Goal: Transaction & Acquisition: Purchase product/service

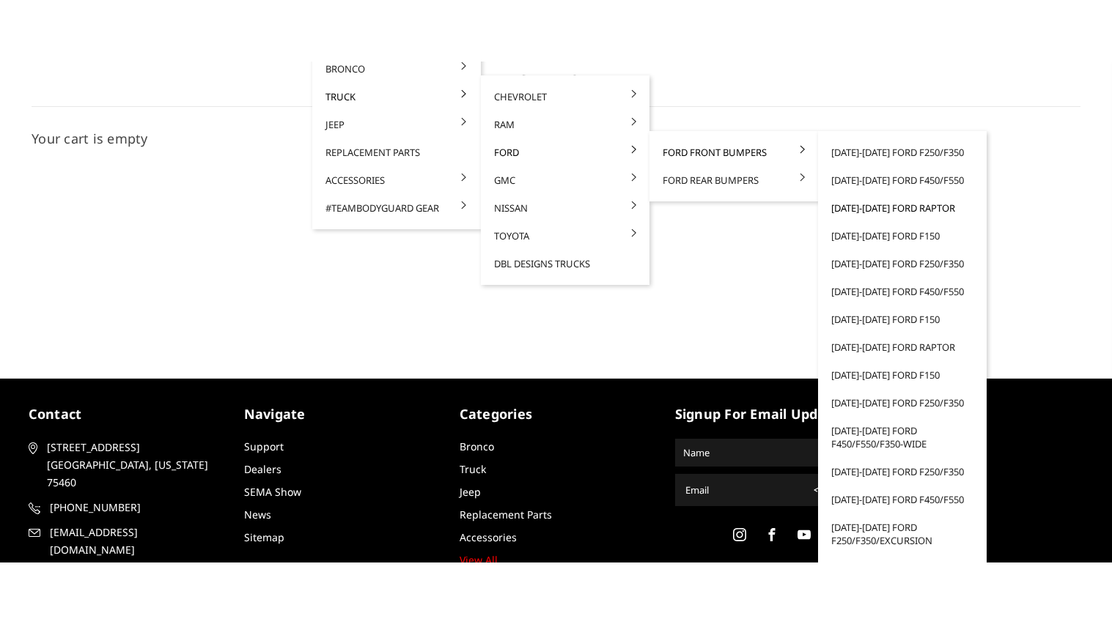
scroll to position [19, 0]
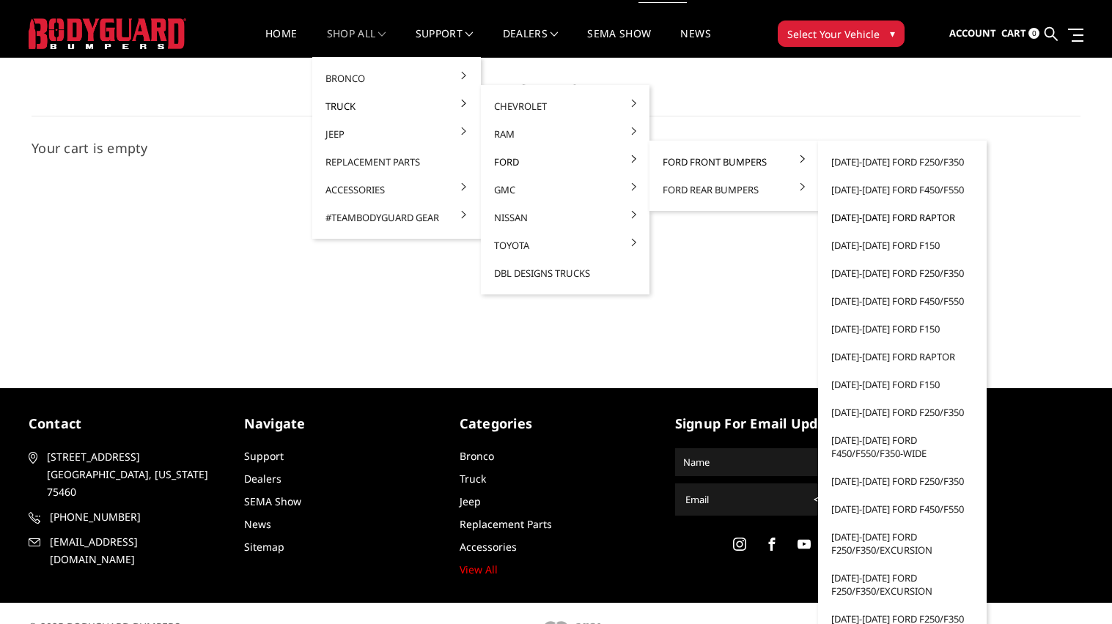
click at [842, 219] on link "[DATE]-[DATE] Ford Raptor" at bounding box center [902, 218] width 157 height 28
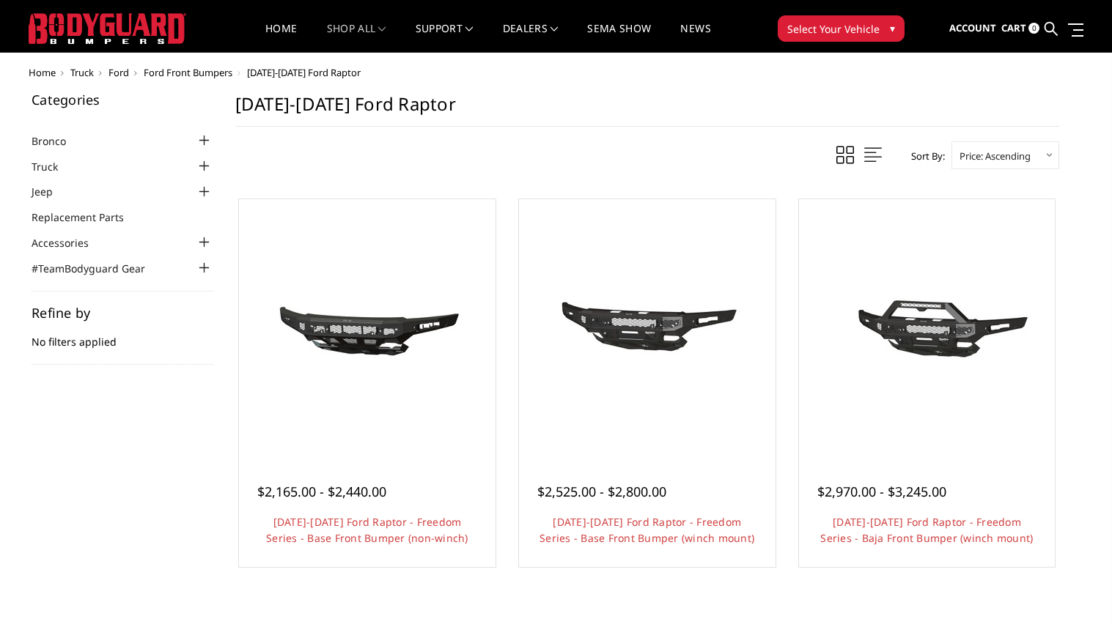
scroll to position [26, 0]
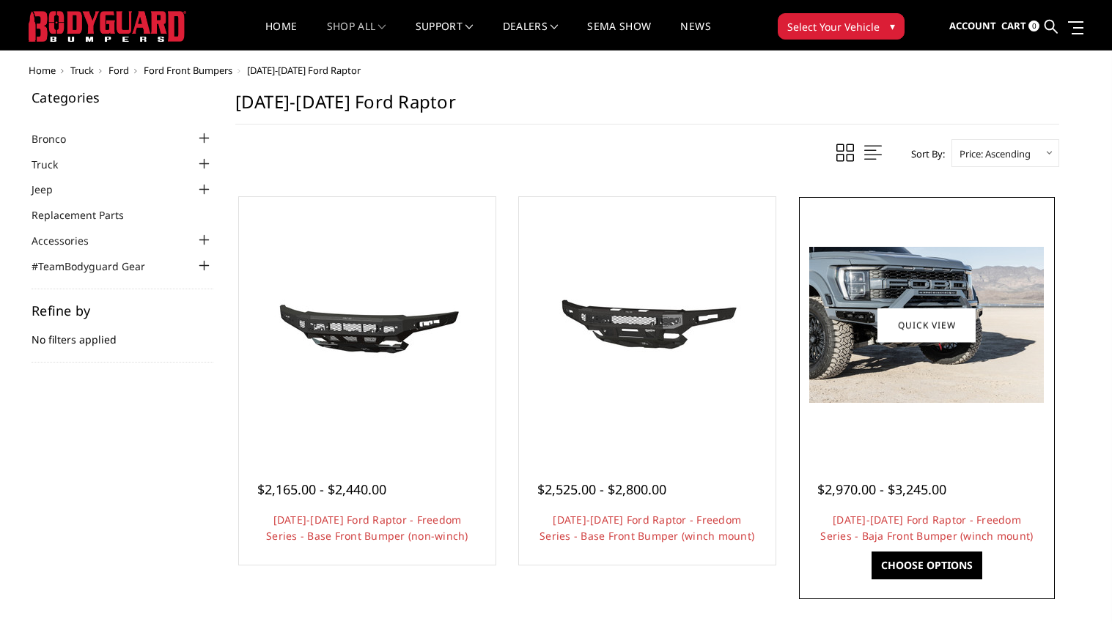
click at [944, 561] on link "Choose Options" at bounding box center [926, 566] width 111 height 28
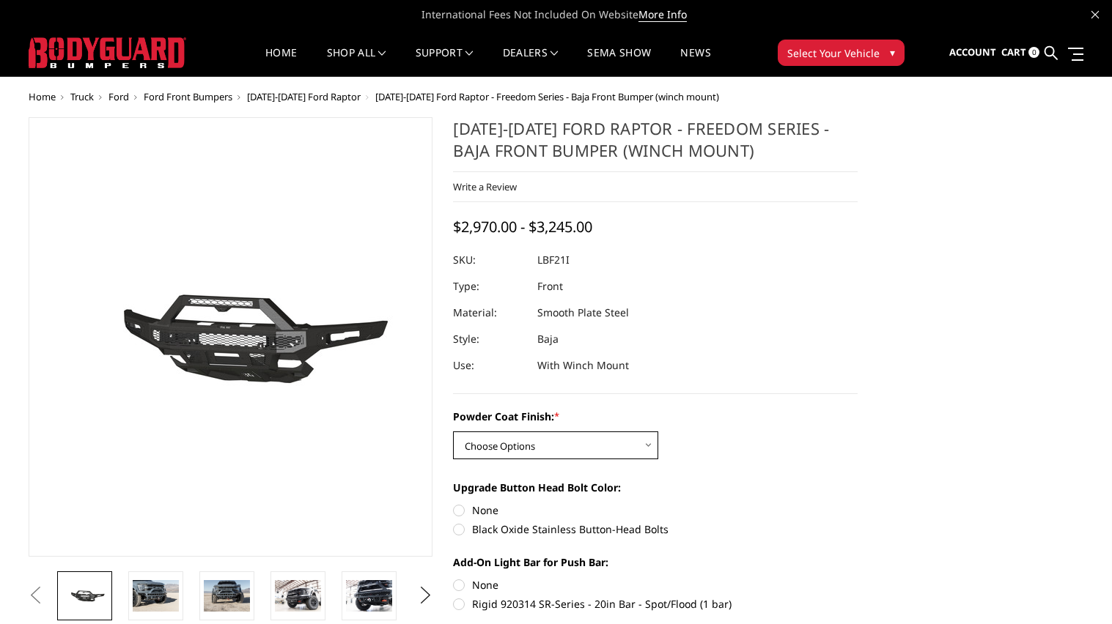
click at [614, 448] on select "Choose Options Bare Metal Texture Black Powder Coat" at bounding box center [555, 446] width 205 height 28
select select "2766"
click at [453, 432] on select "Choose Options Bare Metal Texture Black Powder Coat" at bounding box center [555, 446] width 205 height 28
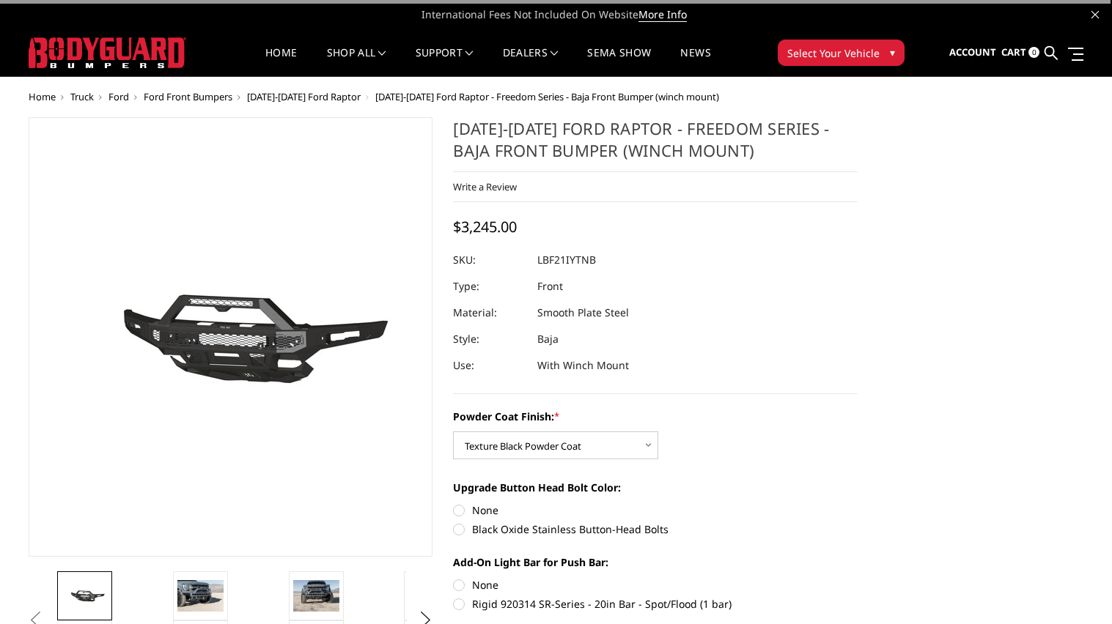
click at [474, 528] on label "Black Oxide Stainless Button-Head Bolts" at bounding box center [655, 529] width 404 height 15
click at [857, 503] on input "Black Oxide Stainless Button-Head Bolts" at bounding box center [857, 503] width 1 height 1
radio input "true"
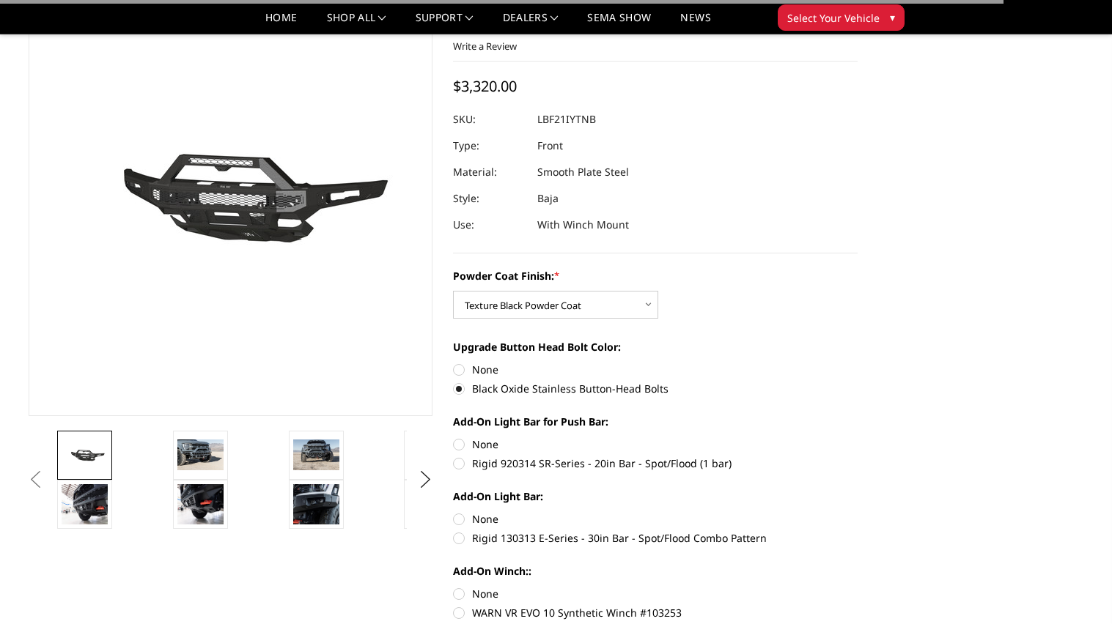
scroll to position [99, 0]
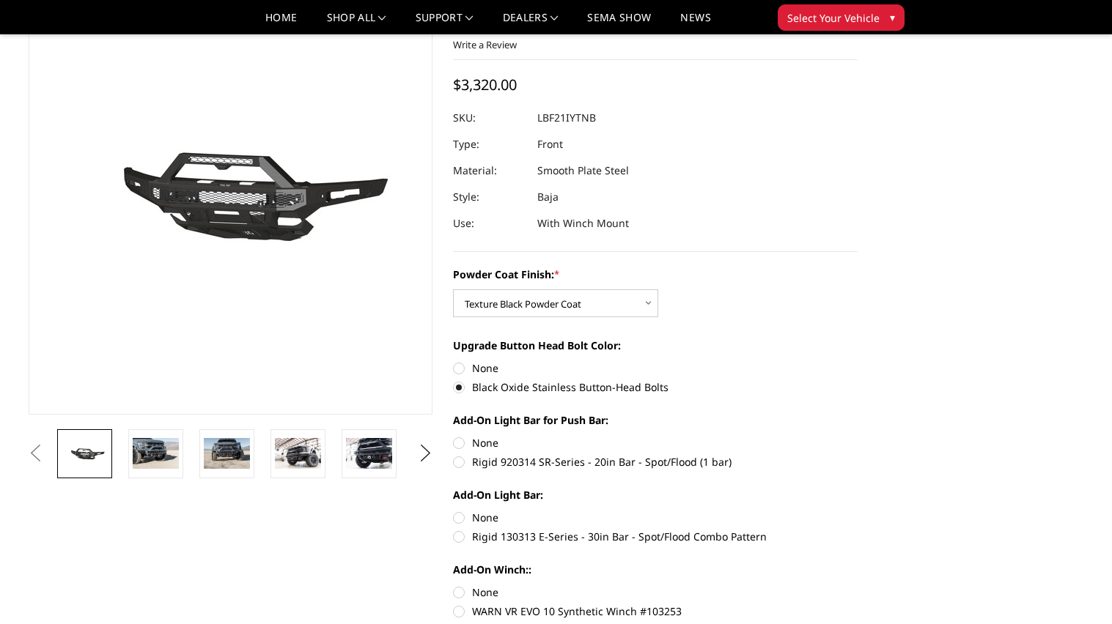
click at [466, 442] on label "None" at bounding box center [655, 442] width 404 height 15
click at [454, 436] on input "None" at bounding box center [453, 435] width 1 height 1
radio input "true"
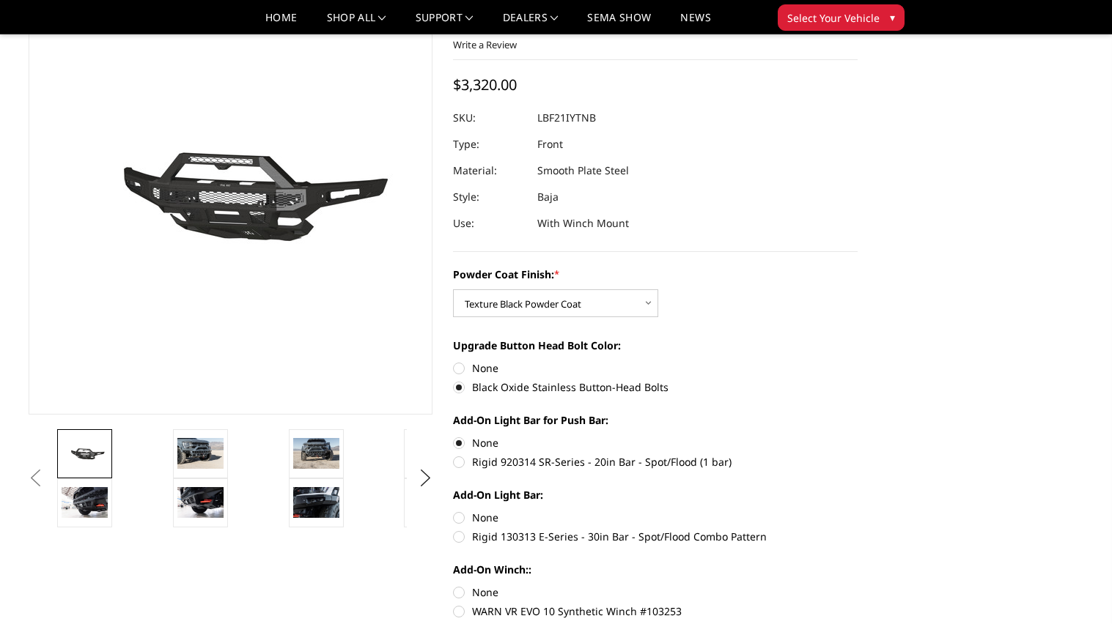
click at [458, 513] on label "None" at bounding box center [655, 517] width 404 height 15
click at [454, 511] on input "None" at bounding box center [453, 510] width 1 height 1
radio input "true"
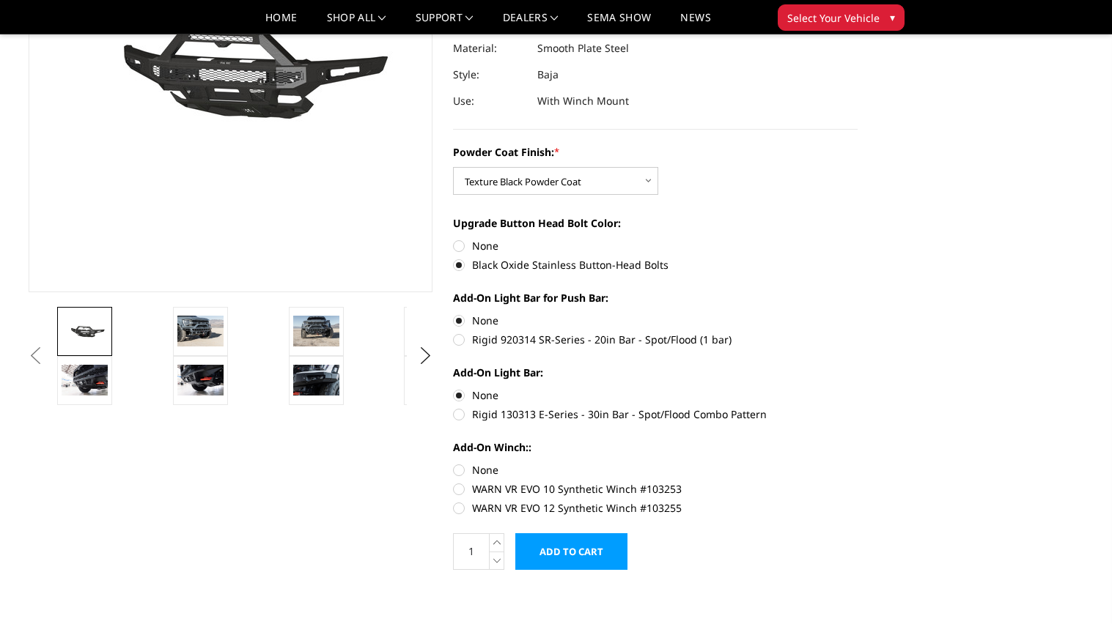
scroll to position [225, 0]
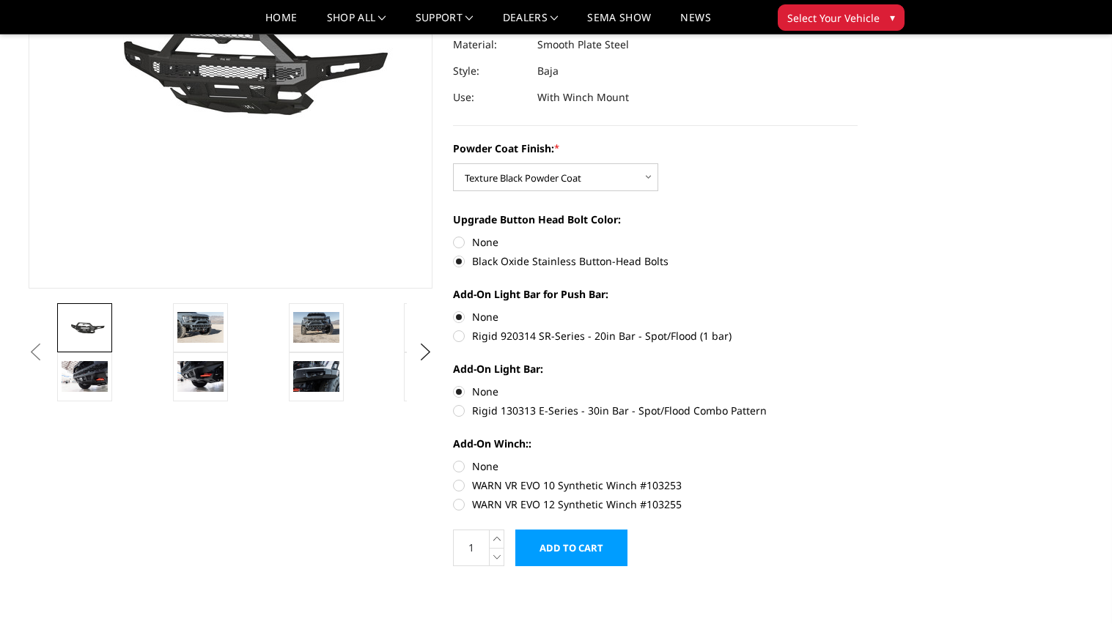
click at [459, 503] on label "WARN VR EVO 12 Synthetic Winch #103255" at bounding box center [655, 504] width 404 height 15
click at [857, 479] on input "WARN VR EVO 12 Synthetic Winch #103255" at bounding box center [857, 478] width 1 height 1
radio input "true"
click at [566, 539] on input "Add to Cart" at bounding box center [571, 548] width 112 height 37
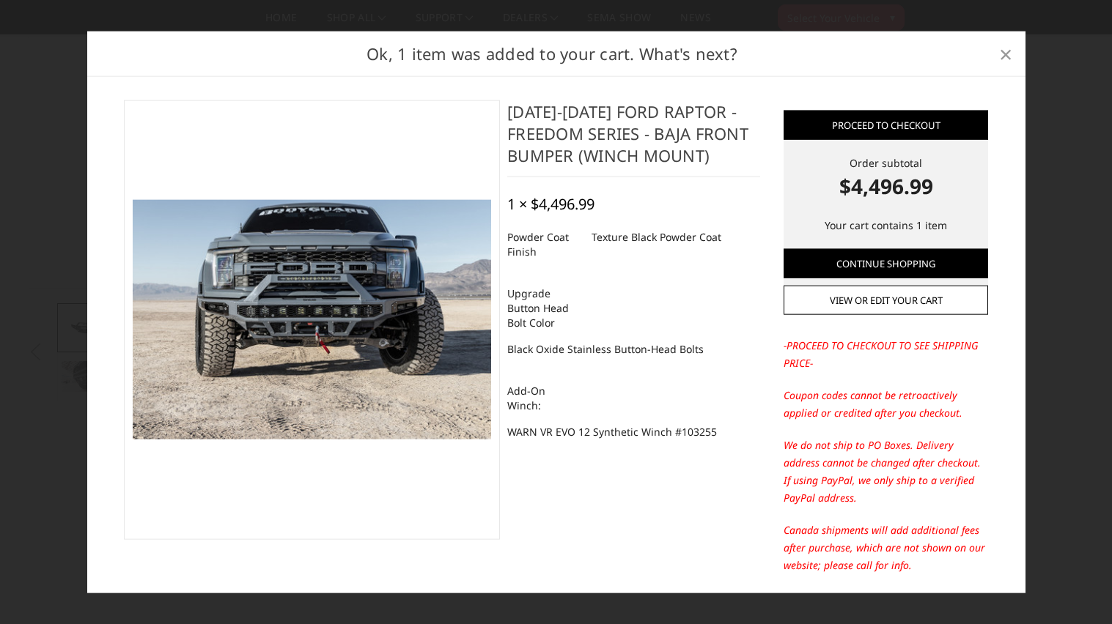
click at [1001, 57] on span "×" at bounding box center [1005, 53] width 13 height 32
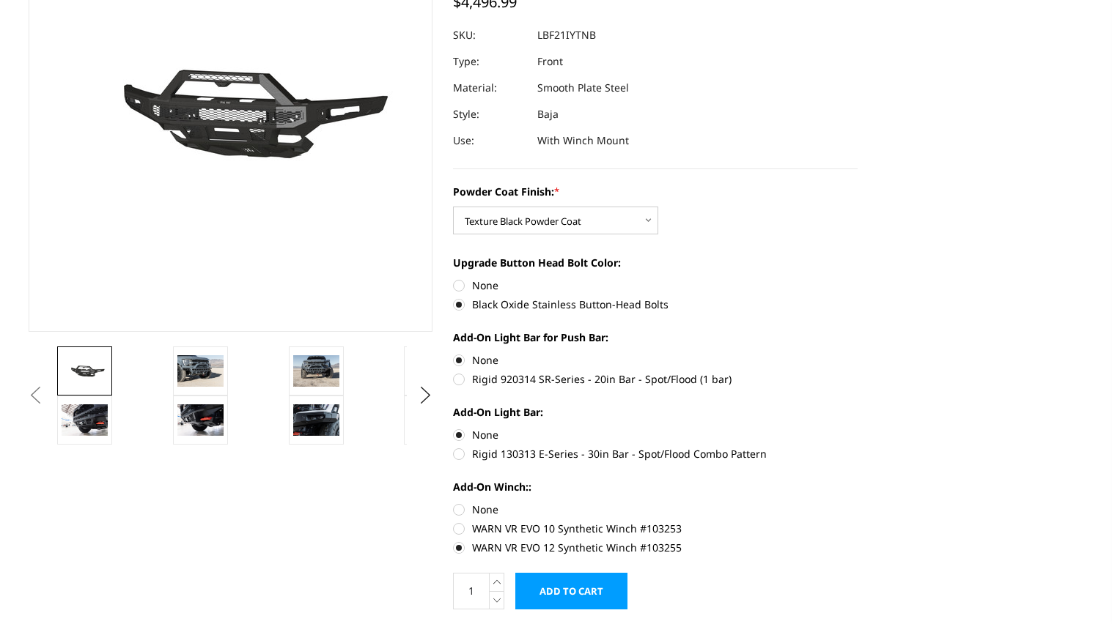
scroll to position [0, 0]
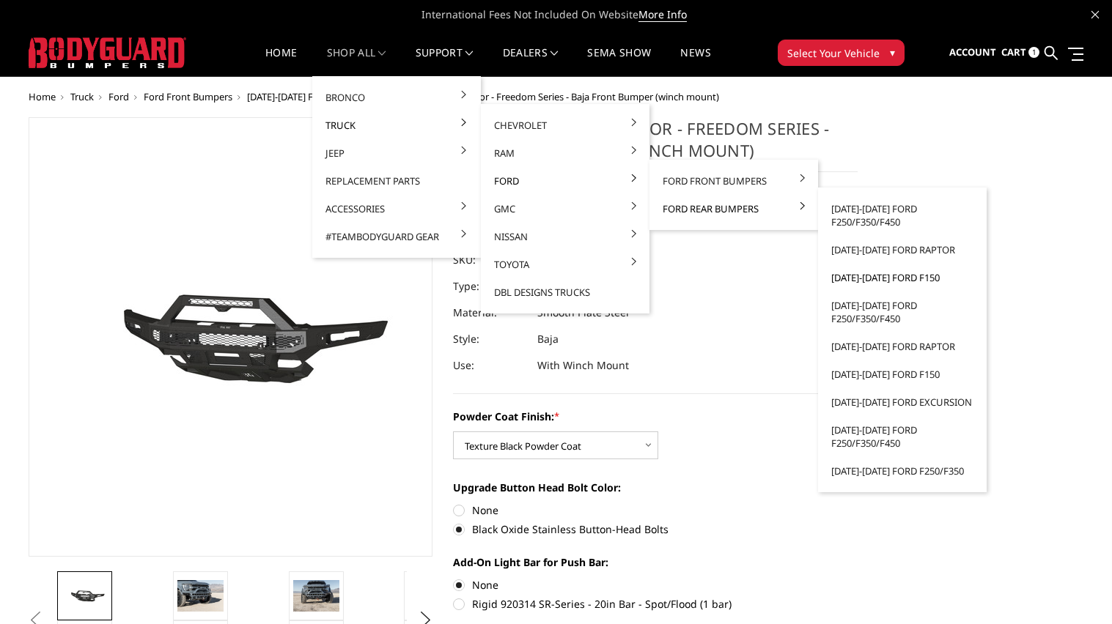
click at [849, 276] on link "[DATE]-[DATE] Ford F150" at bounding box center [902, 278] width 157 height 28
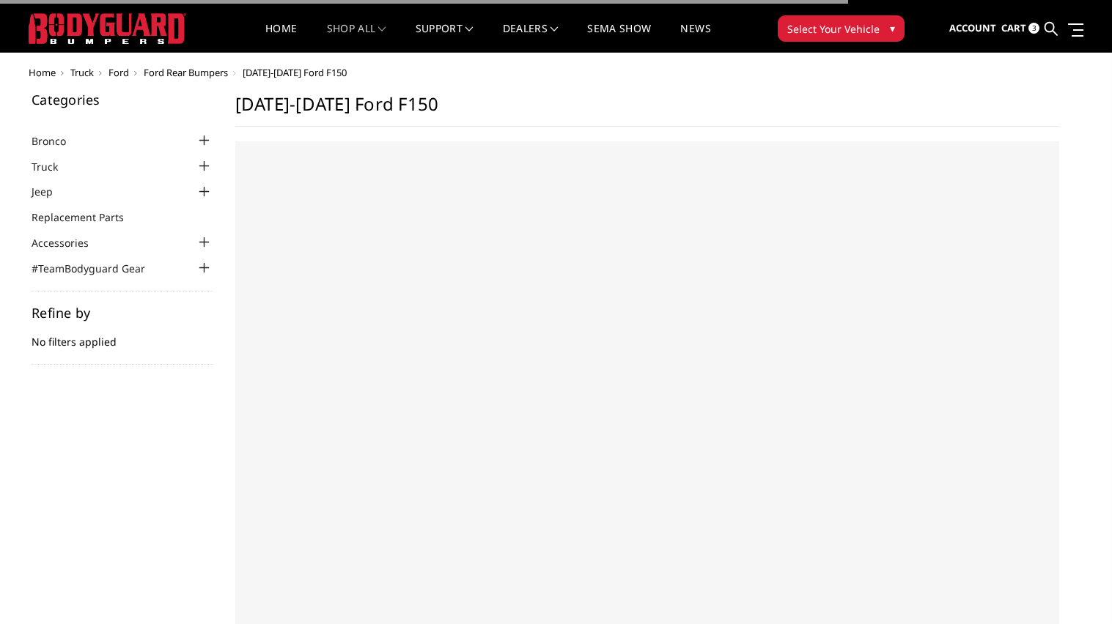
scroll to position [30, 0]
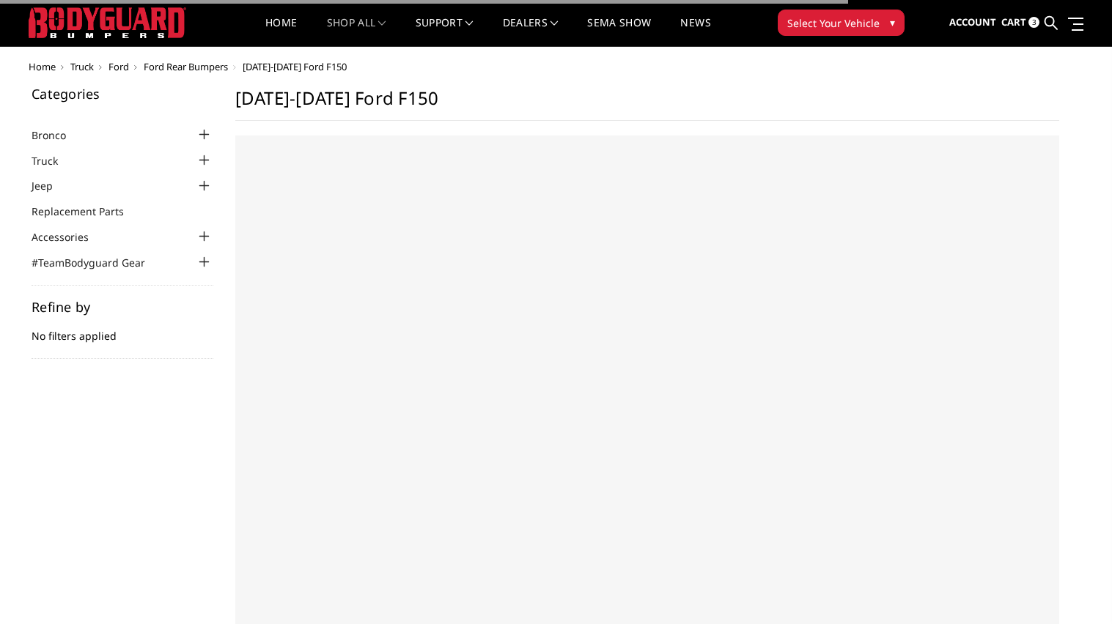
select select "US"
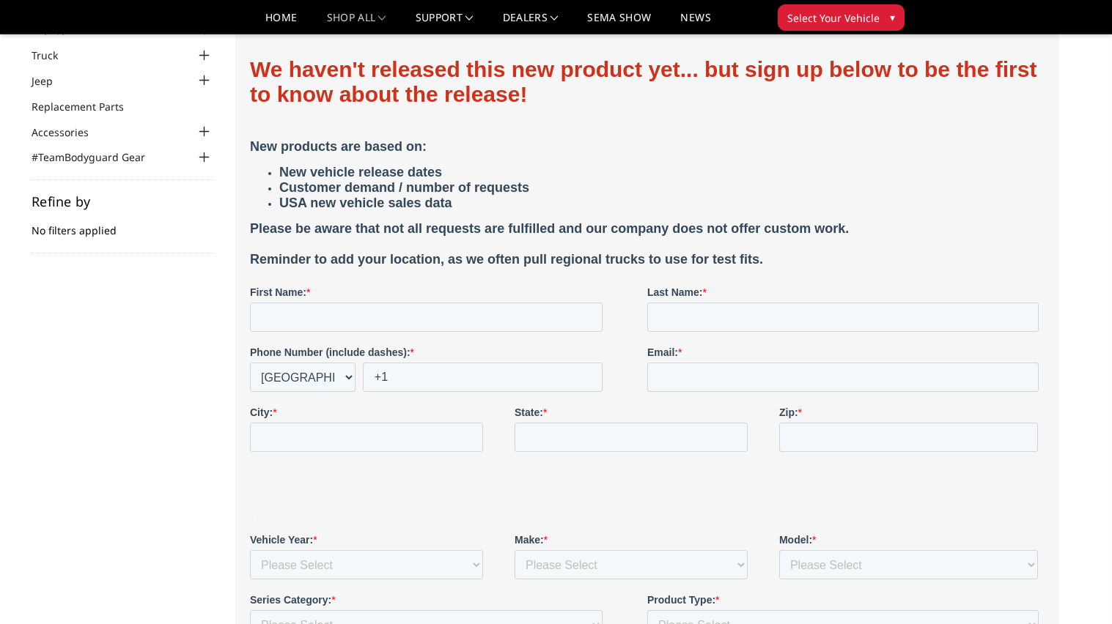
scroll to position [0, 0]
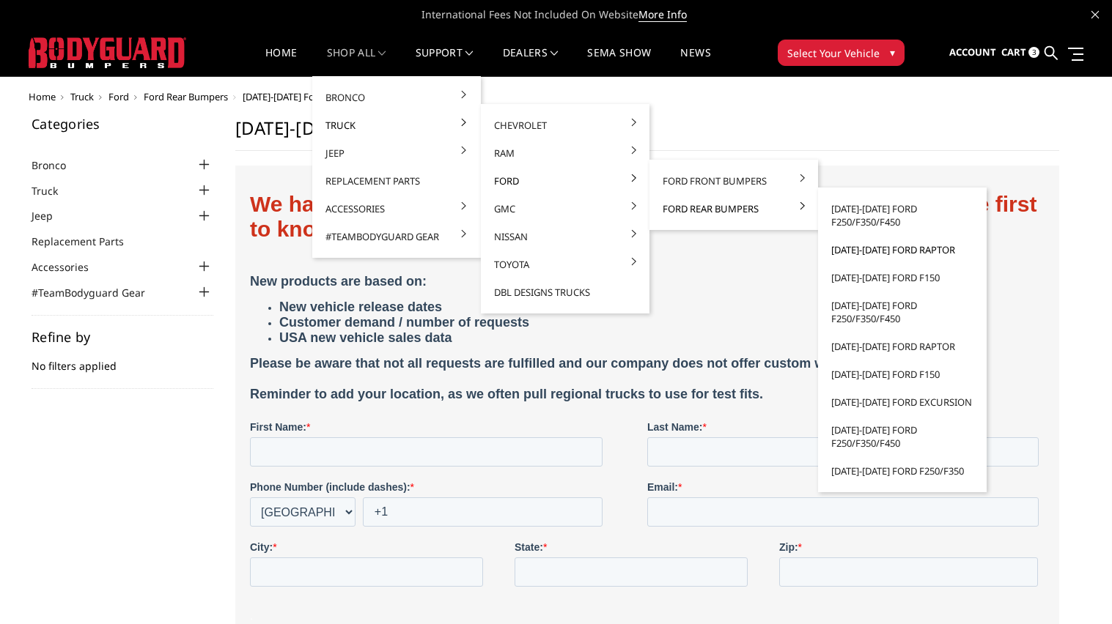
click at [862, 253] on link "[DATE]-[DATE] Ford Raptor" at bounding box center [902, 250] width 157 height 28
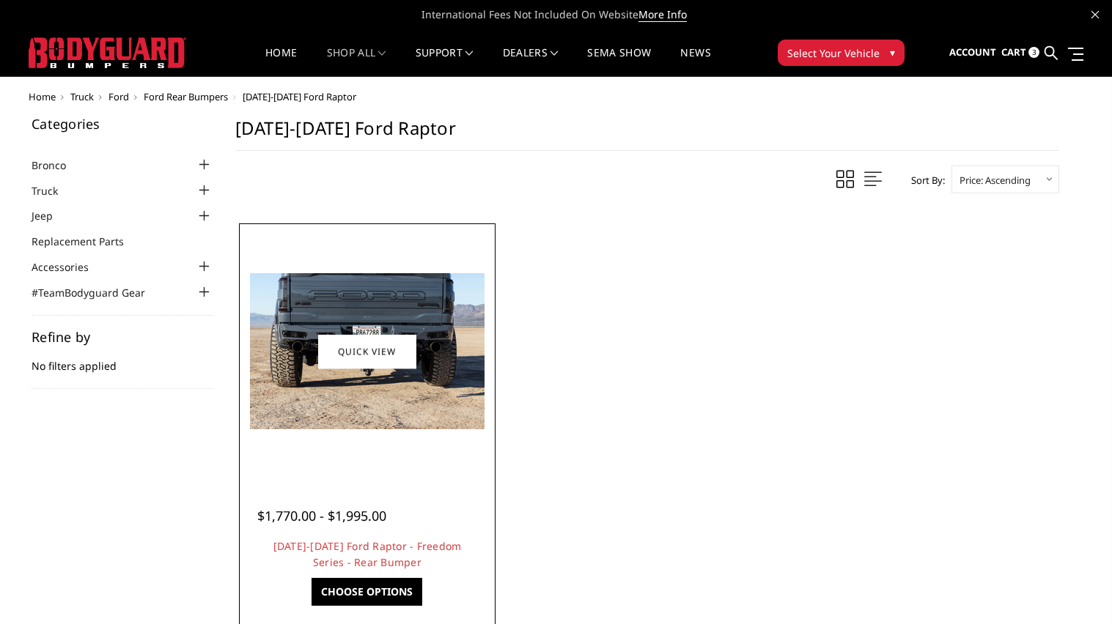
click at [388, 436] on div at bounding box center [367, 351] width 249 height 249
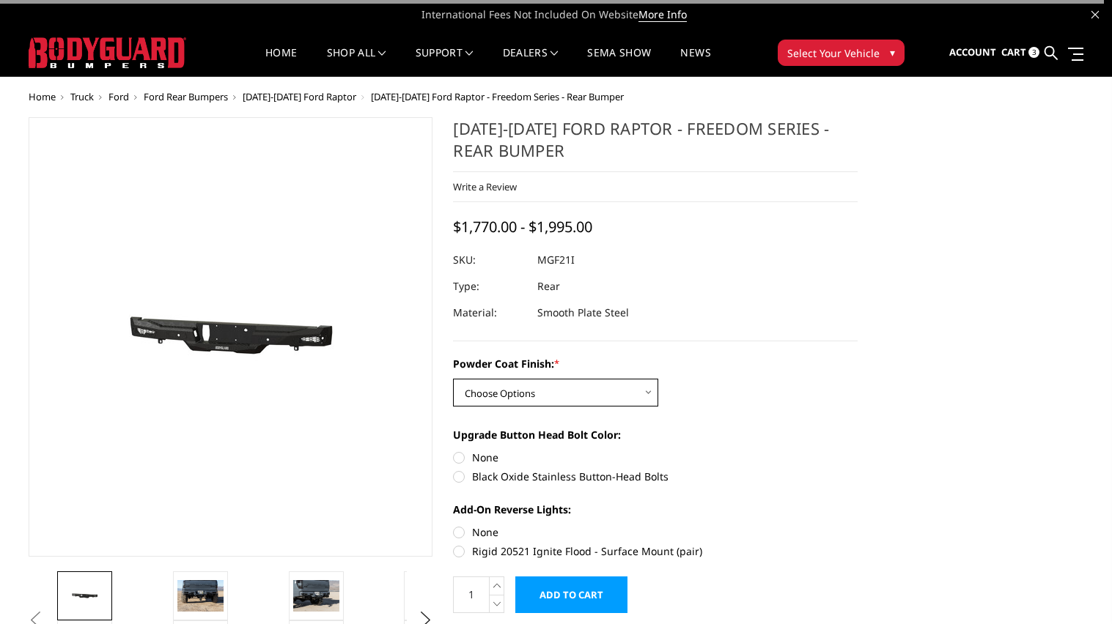
click at [539, 387] on select "Choose Options Bare Metal Texture Black Powder Coat" at bounding box center [555, 393] width 205 height 28
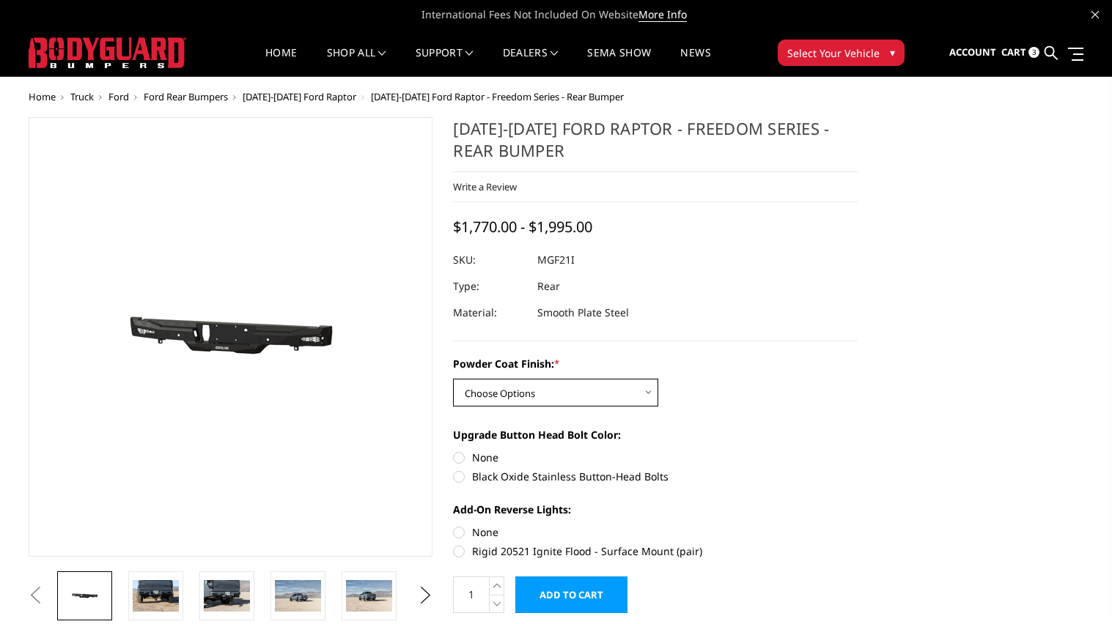
select select "2764"
click at [453, 379] on select "Choose Options Bare Metal Texture Black Powder Coat" at bounding box center [555, 393] width 205 height 28
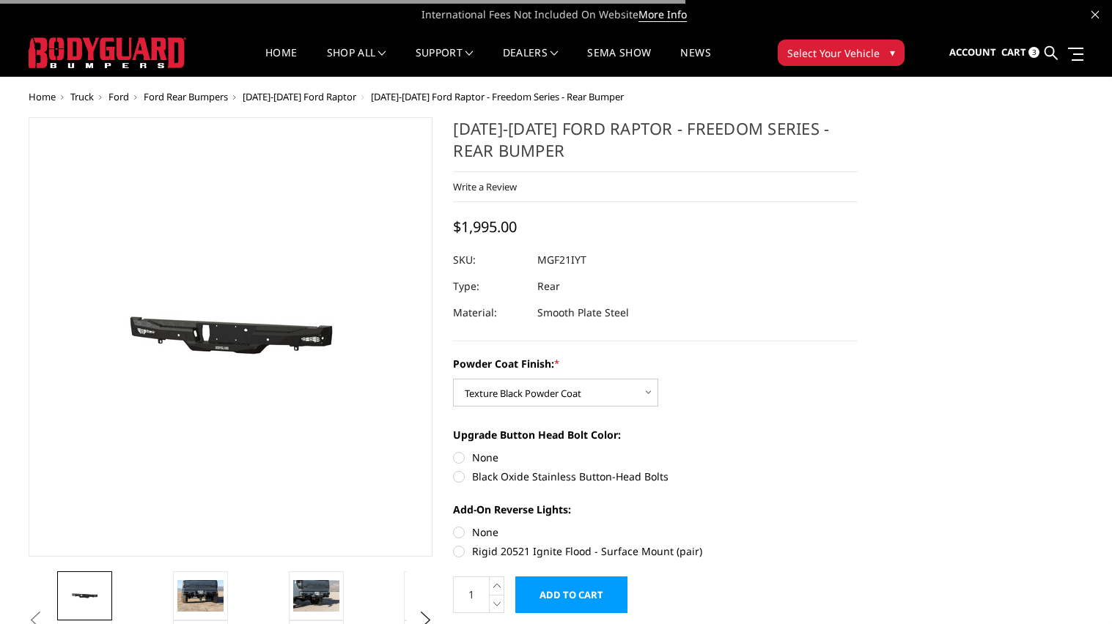
click at [495, 468] on div "Upgrade Button Head Bolt Color: None Black Oxide Stainless Button-Head Bolts" at bounding box center [655, 454] width 404 height 54
click at [485, 456] on label "None" at bounding box center [655, 457] width 404 height 15
click at [454, 451] on input "None" at bounding box center [453, 450] width 1 height 1
radio input "true"
click at [488, 476] on label "Black Oxide Stainless Button-Head Bolts" at bounding box center [655, 476] width 404 height 15
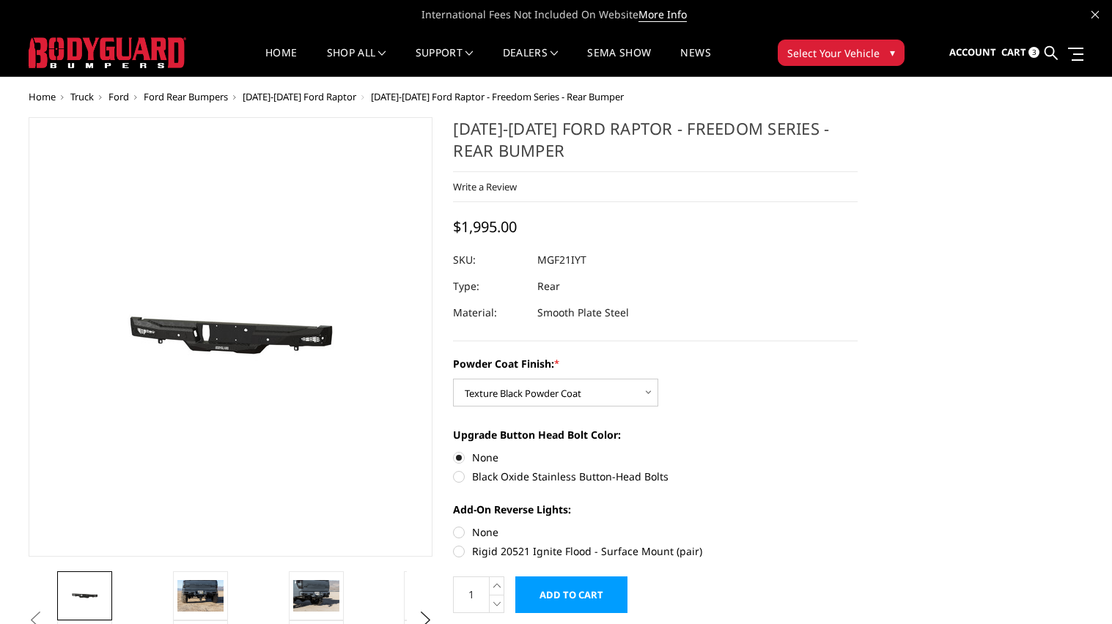
click at [857, 451] on input "Black Oxide Stainless Button-Head Bolts" at bounding box center [857, 450] width 1 height 1
radio input "true"
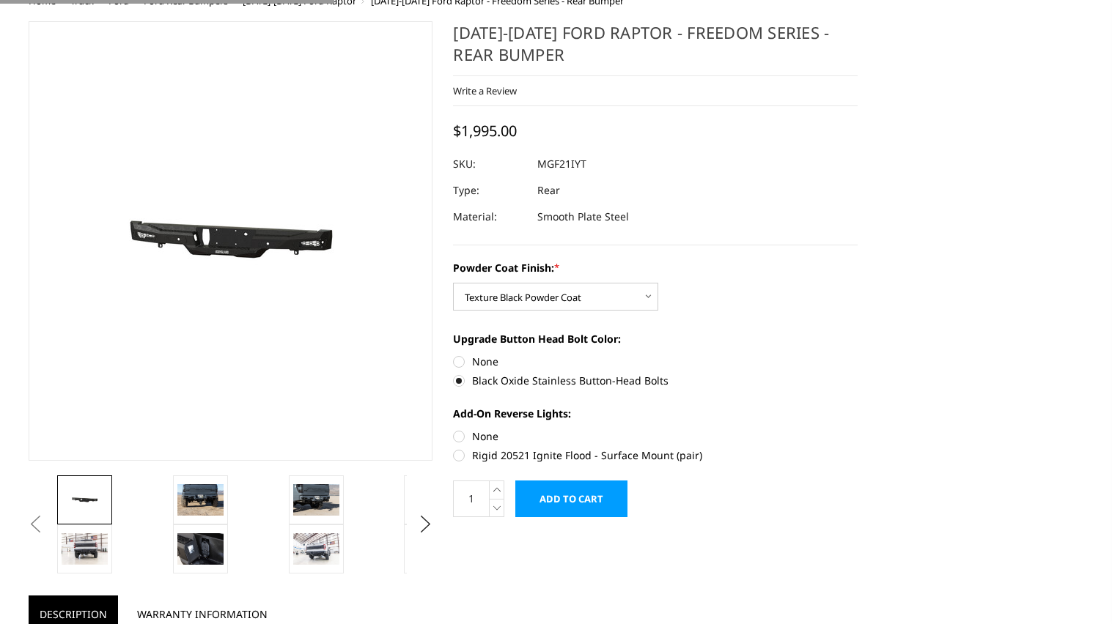
scroll to position [100, 0]
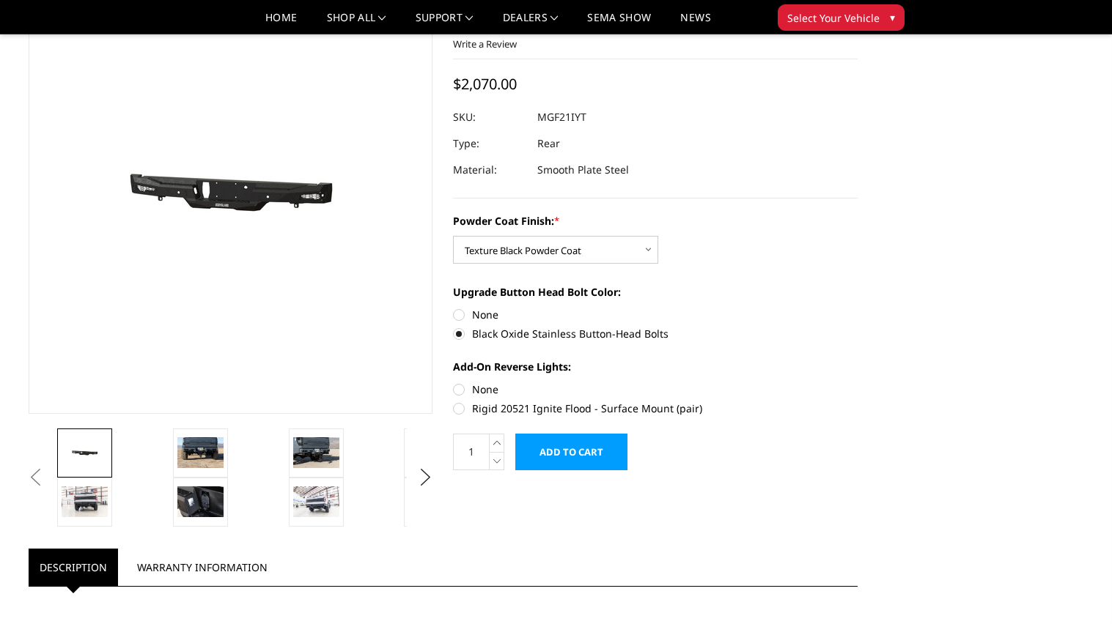
click at [478, 389] on label "None" at bounding box center [655, 389] width 404 height 15
click at [454, 383] on input "None" at bounding box center [453, 382] width 1 height 1
radio input "true"
click at [83, 503] on img at bounding box center [85, 502] width 46 height 31
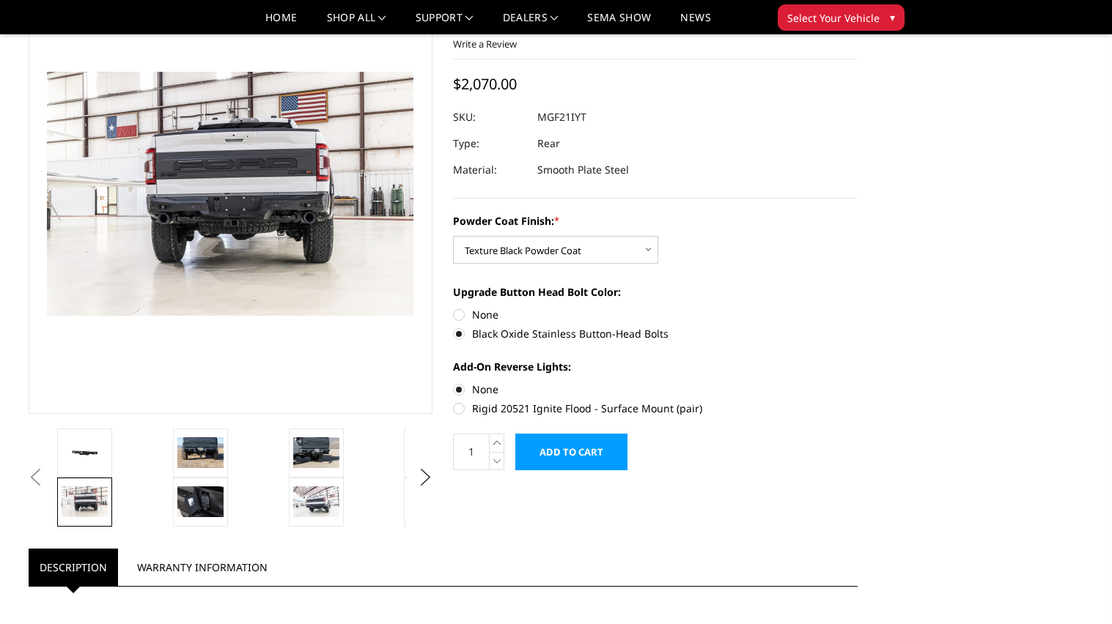
scroll to position [64, 0]
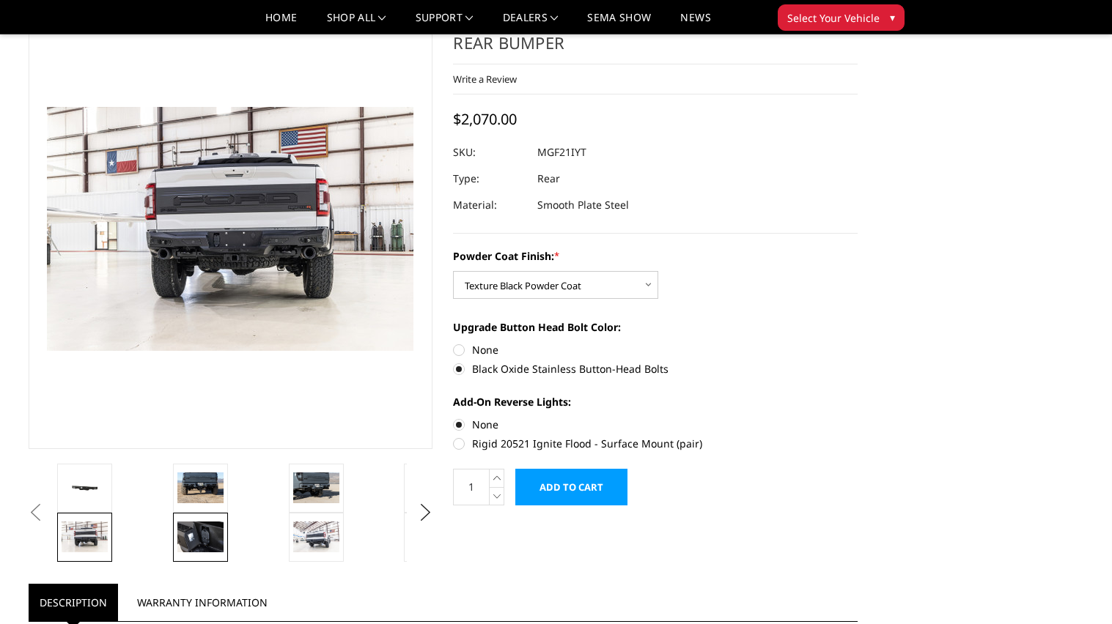
click at [221, 528] on img at bounding box center [200, 537] width 46 height 31
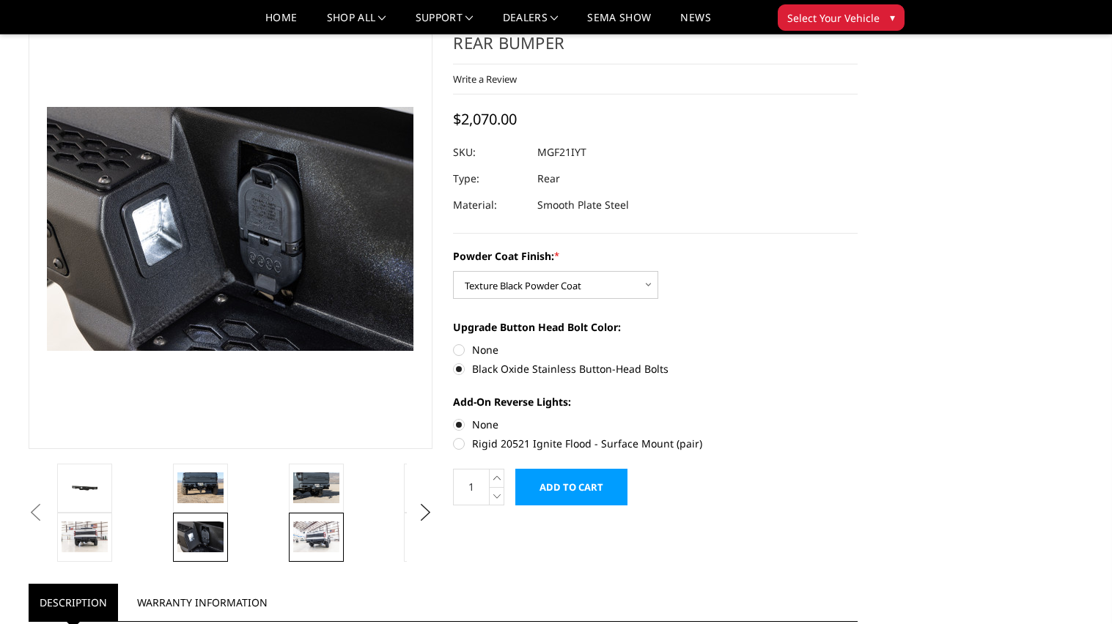
click at [304, 524] on img at bounding box center [316, 537] width 46 height 31
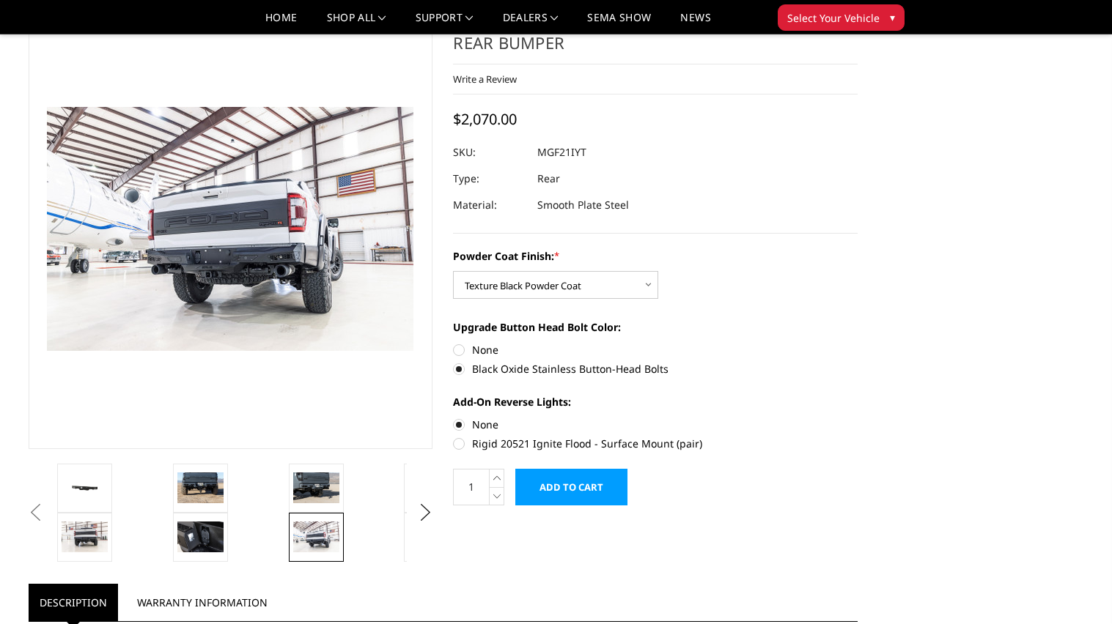
click at [539, 484] on input "Add to Cart" at bounding box center [571, 487] width 112 height 37
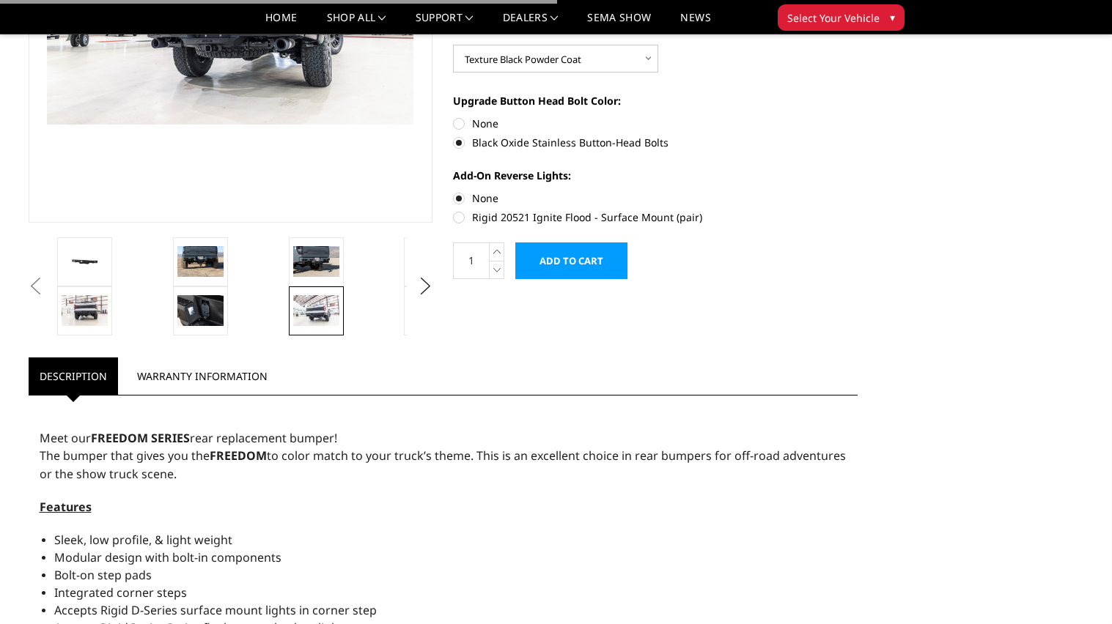
scroll to position [305, 0]
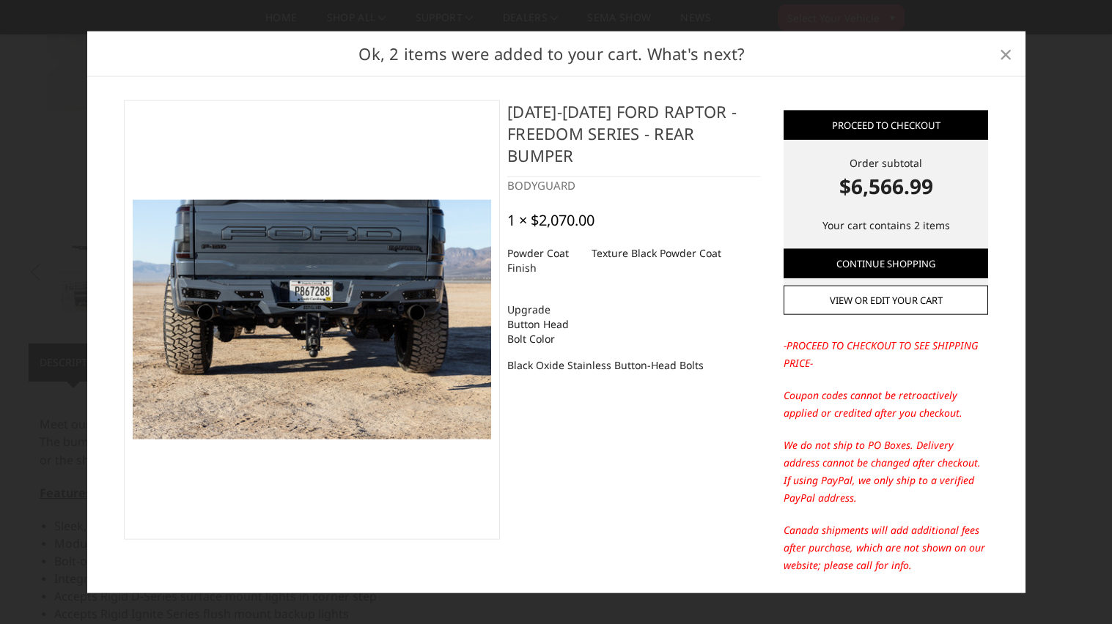
click at [1005, 51] on span "×" at bounding box center [1005, 53] width 13 height 32
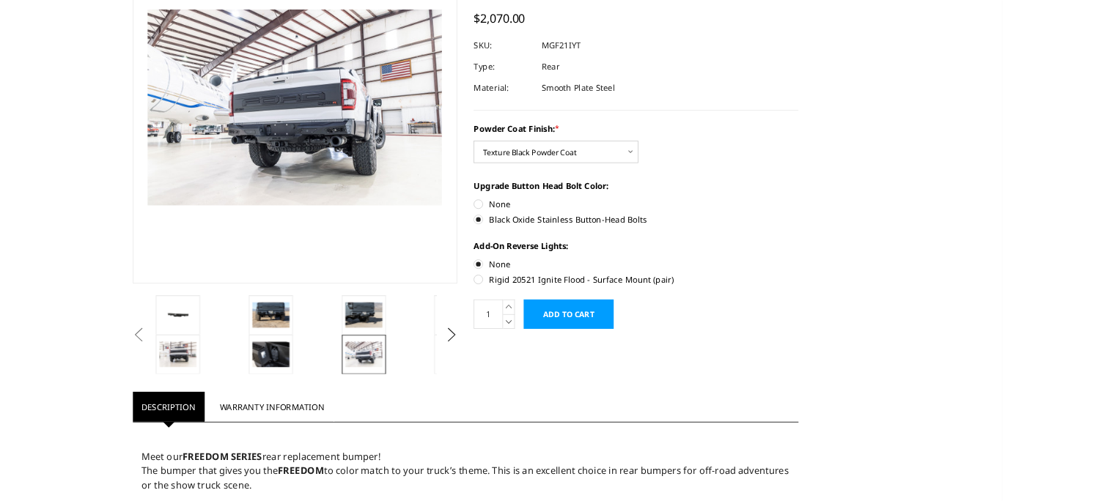
scroll to position [0, 0]
